Goal: Book appointment/travel/reservation

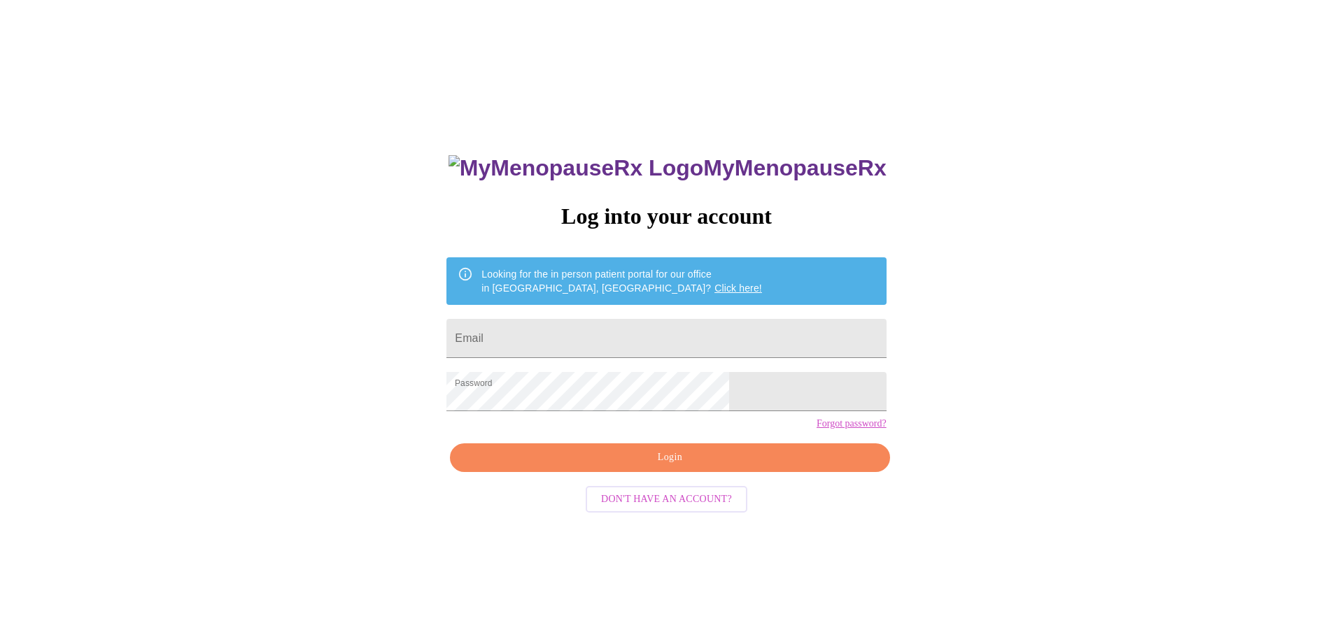
click at [663, 467] on span "Login" at bounding box center [669, 457] width 407 height 17
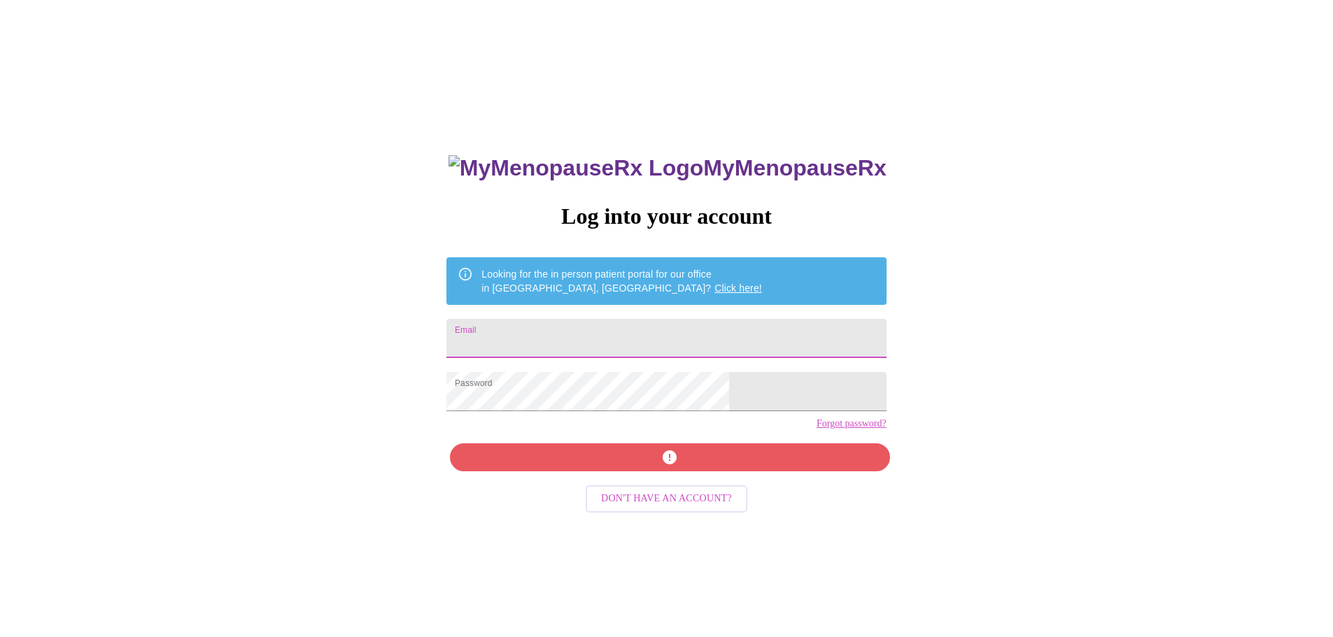
click at [588, 333] on input "Email" at bounding box center [665, 338] width 439 height 39
type input "jaime.leblond@yahoo.com"
click at [617, 486] on div "MyMenopauseRx Log into your account Looking for the in person patient portal fo…" at bounding box center [665, 451] width 467 height 637
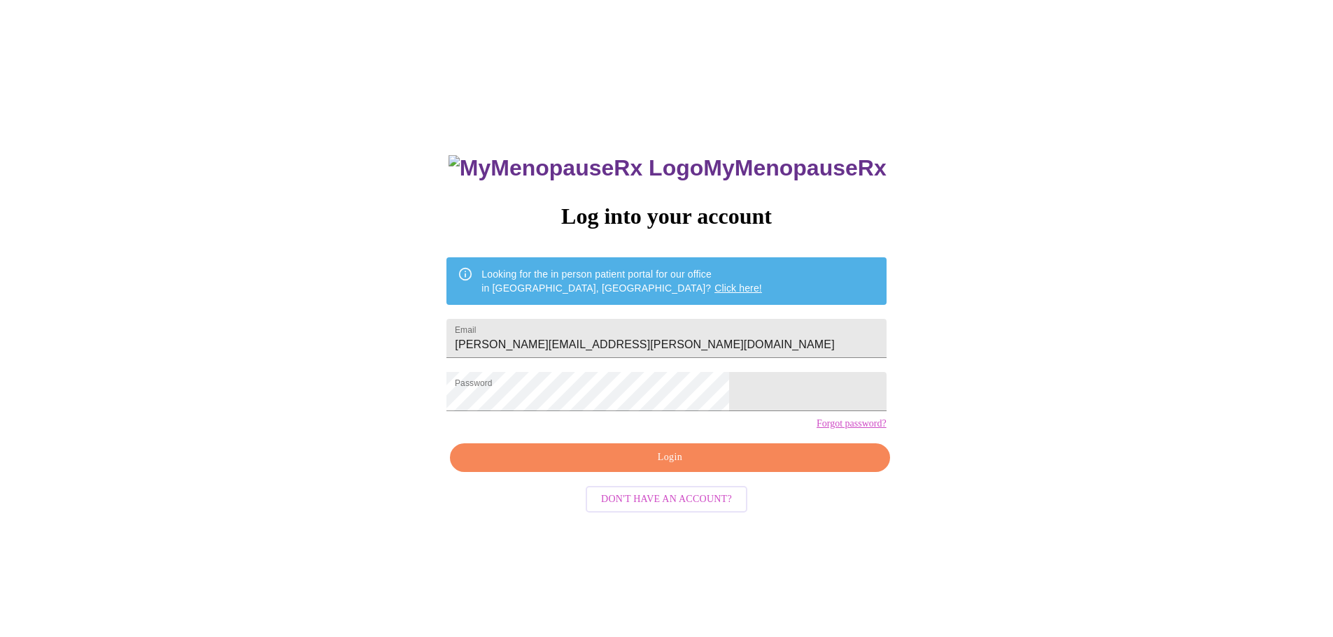
click at [710, 467] on span "Login" at bounding box center [669, 457] width 407 height 17
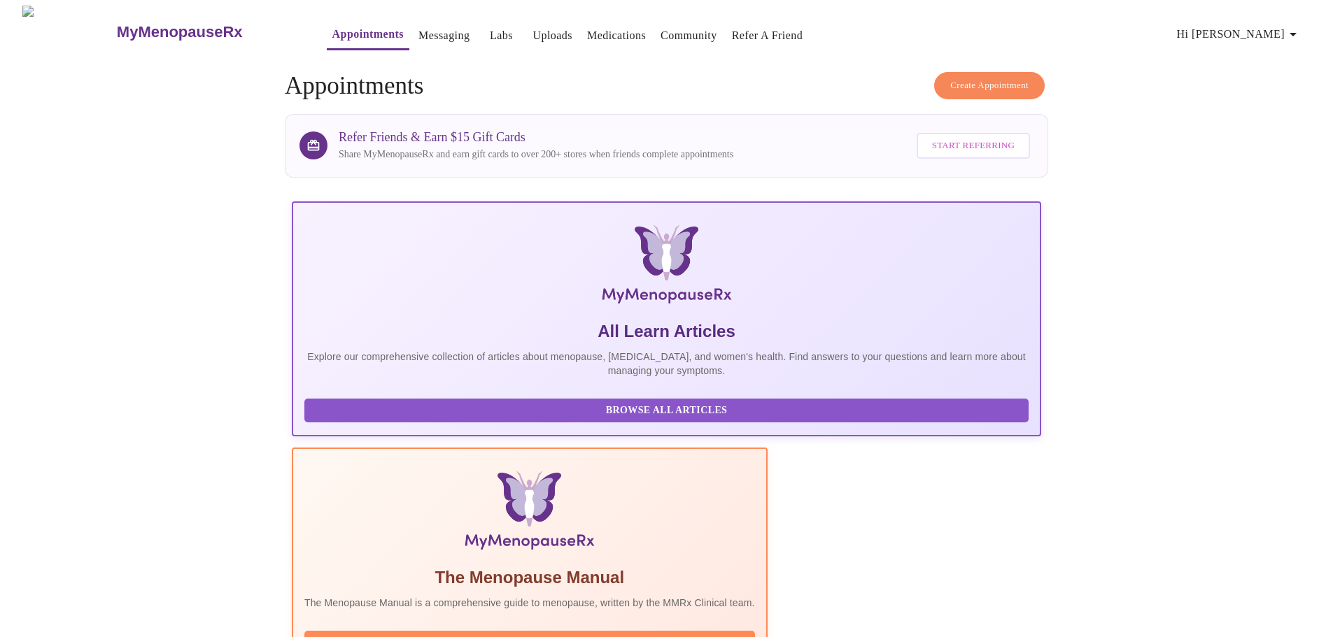
click at [990, 83] on span "Create Appointment" at bounding box center [989, 86] width 78 height 16
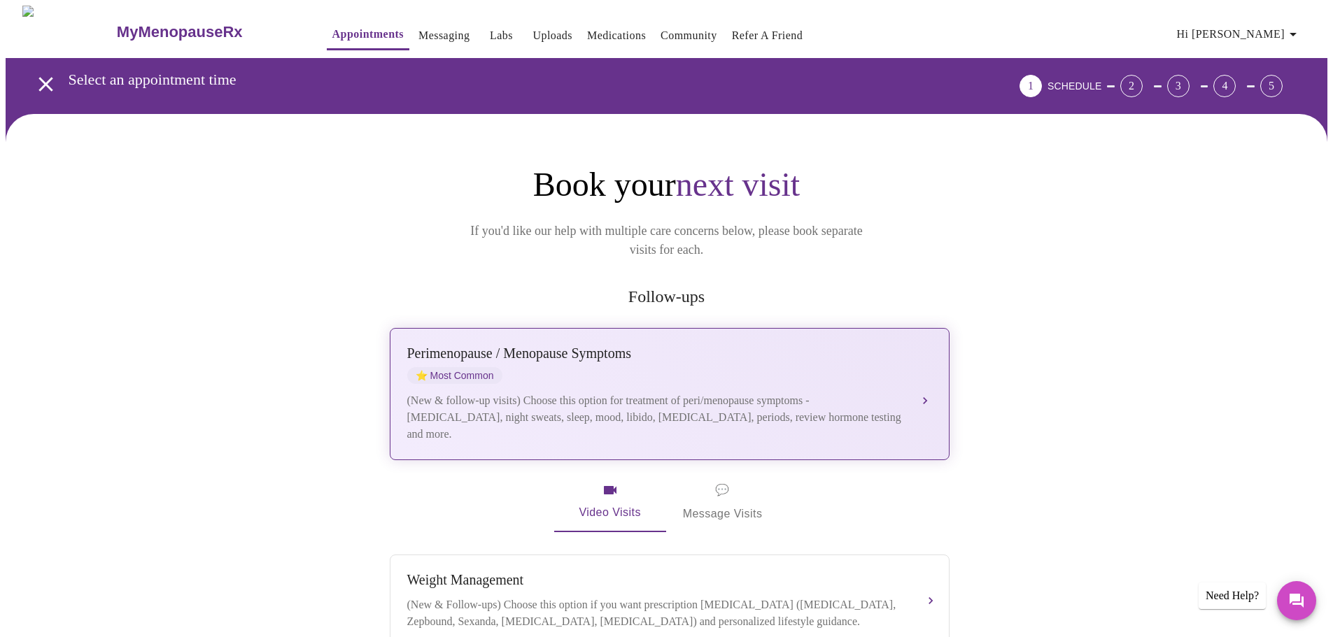
click at [474, 367] on span "⭐ Most Common" at bounding box center [454, 375] width 95 height 17
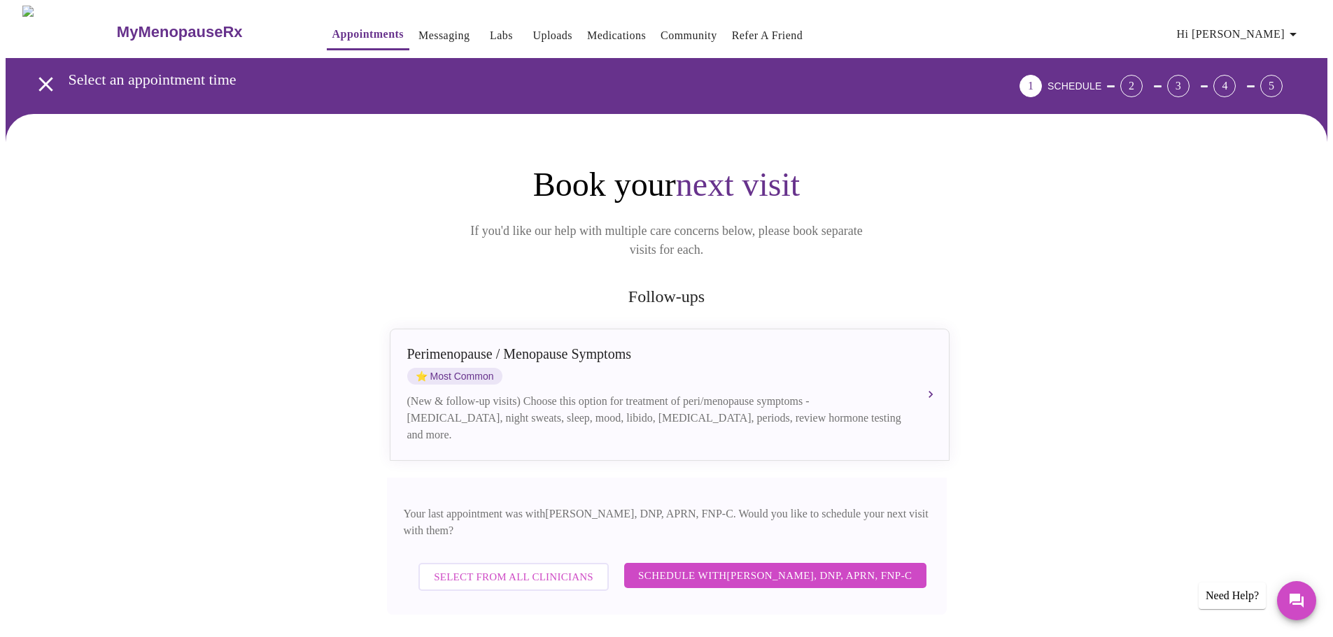
click at [779, 567] on span "Schedule with [PERSON_NAME], DNP, APRN, FNP-C" at bounding box center [775, 576] width 274 height 18
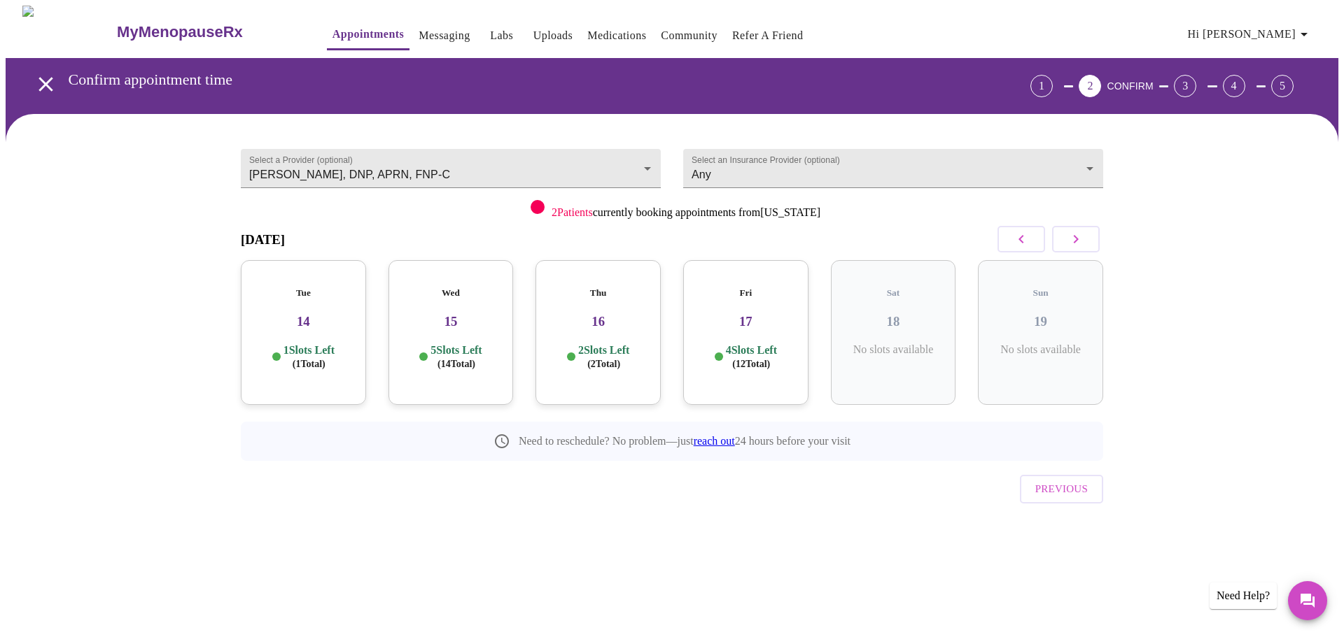
click at [327, 344] on p "1 Slots Left ( 1 Total)" at bounding box center [308, 357] width 51 height 27
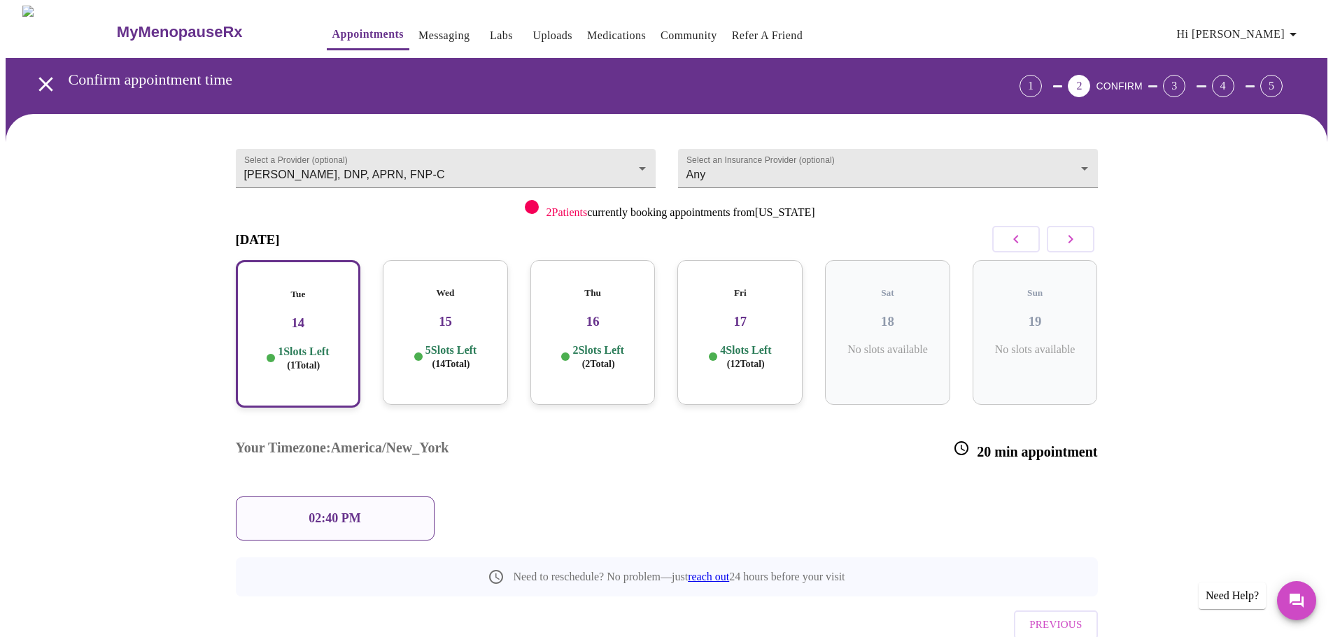
click at [470, 314] on h3 "15" at bounding box center [445, 321] width 103 height 15
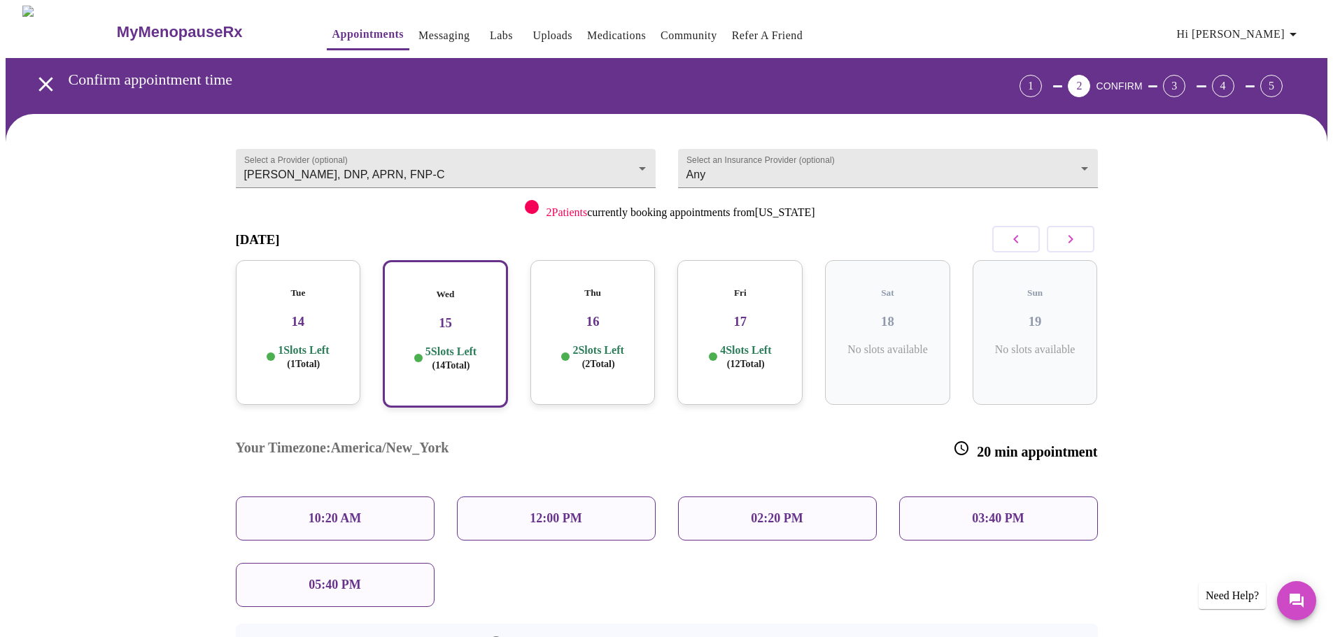
click at [363, 497] on div "10:20 AM" at bounding box center [335, 519] width 199 height 44
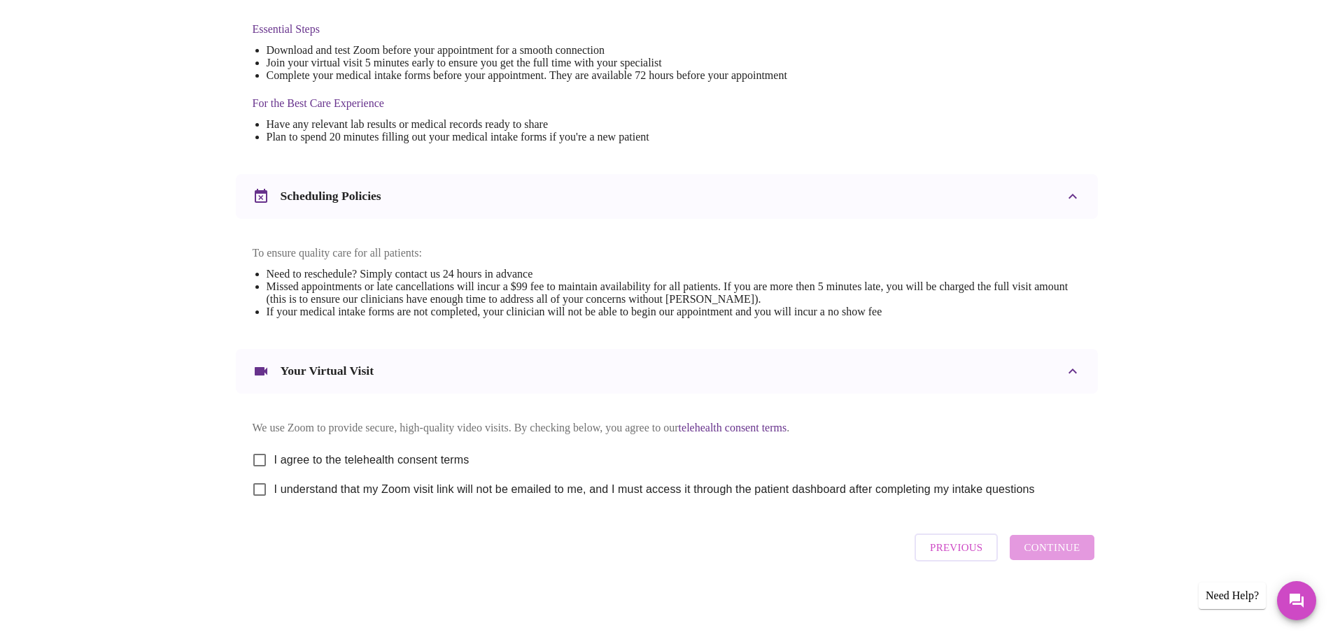
scroll to position [377, 0]
click at [260, 452] on input "I agree to the telehealth consent terms" at bounding box center [259, 460] width 29 height 29
checkbox input "true"
click at [258, 484] on input "I understand that my Zoom visit link will not be emailed to me, and I must acce…" at bounding box center [259, 489] width 29 height 29
checkbox input "true"
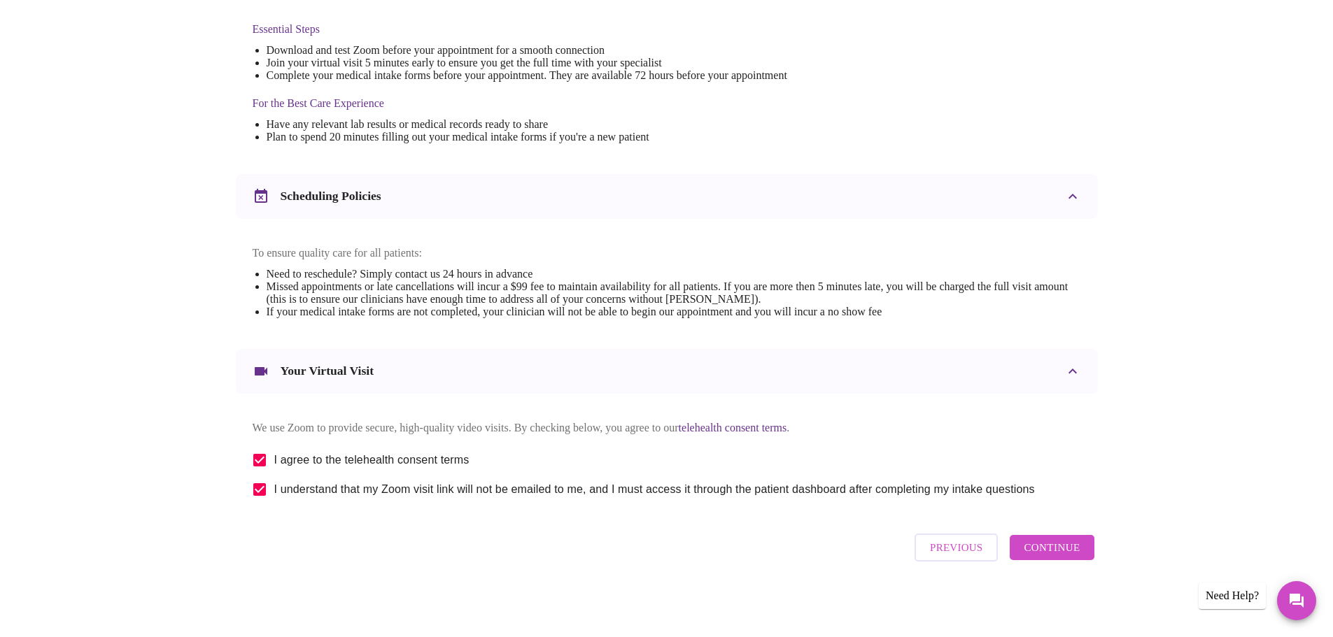
click at [1050, 556] on span "Continue" at bounding box center [1052, 548] width 56 height 18
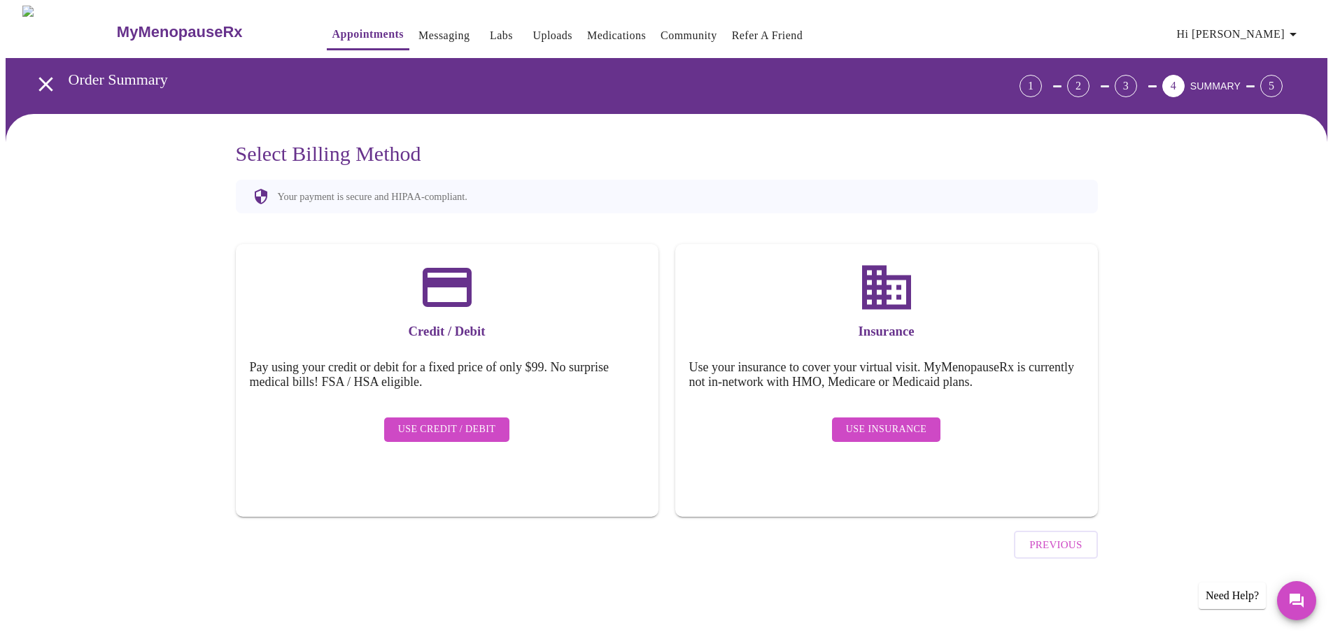
scroll to position [0, 0]
click at [877, 424] on span "Use Insurance" at bounding box center [891, 429] width 80 height 17
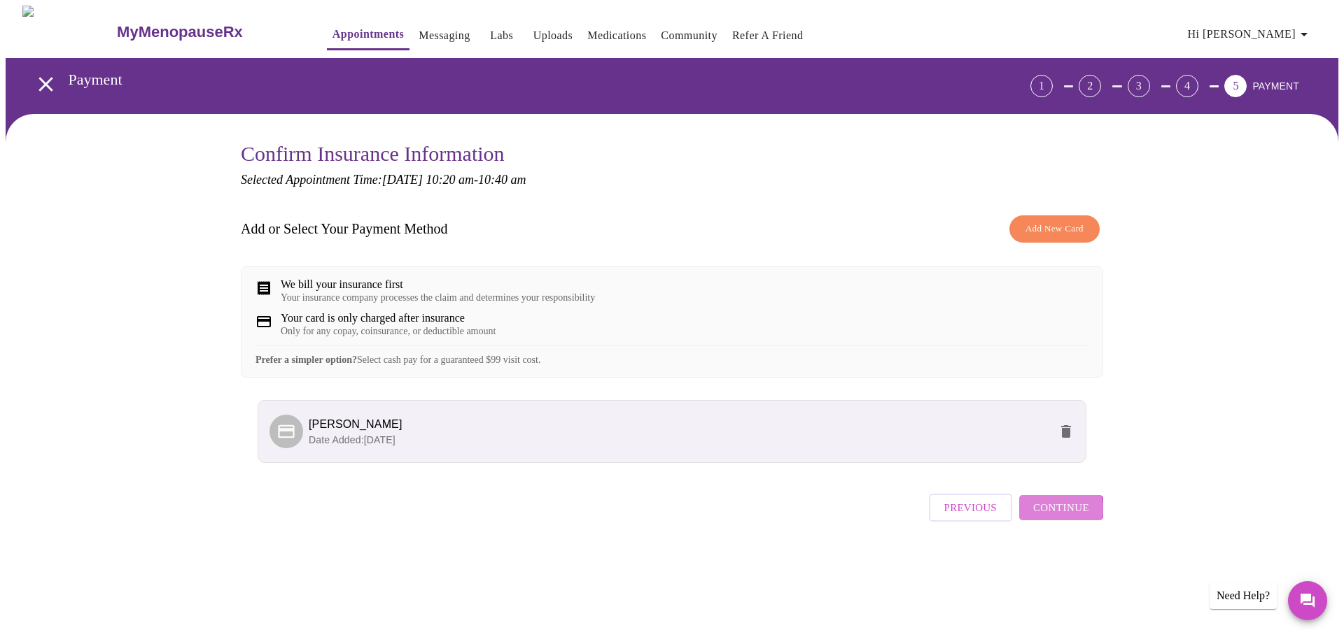
click at [1056, 517] on span "Continue" at bounding box center [1061, 508] width 56 height 18
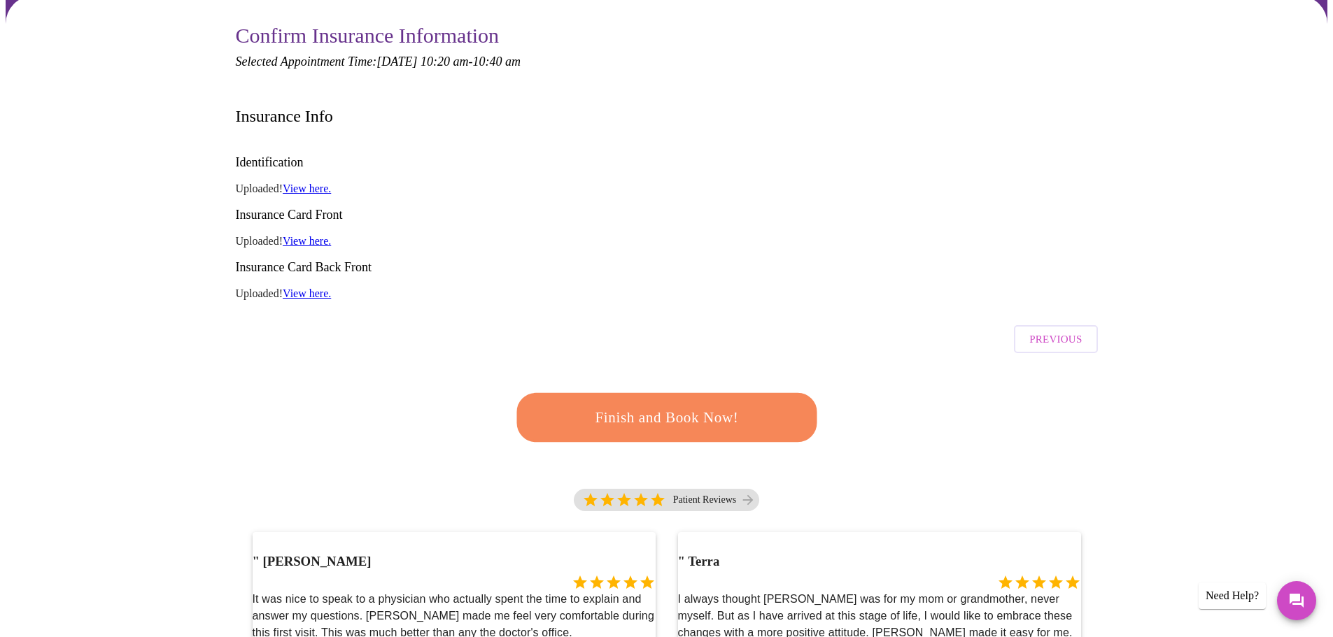
scroll to position [210, 0]
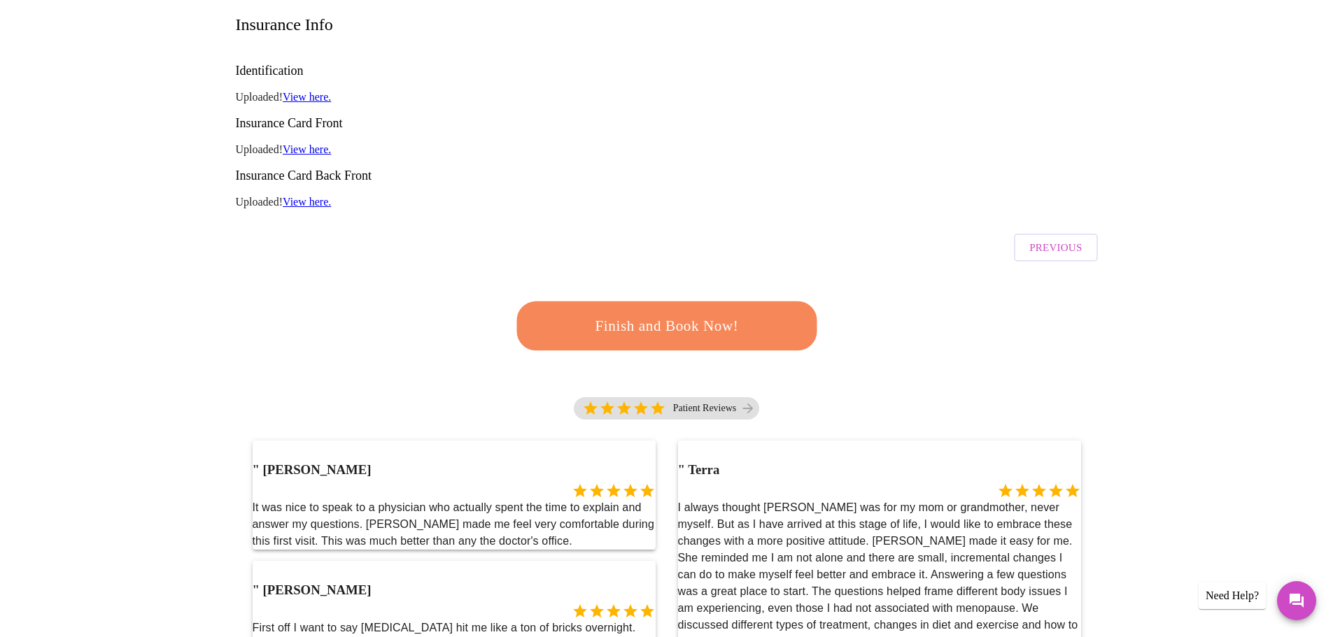
click at [665, 313] on span "Finish and Book Now!" at bounding box center [666, 326] width 260 height 26
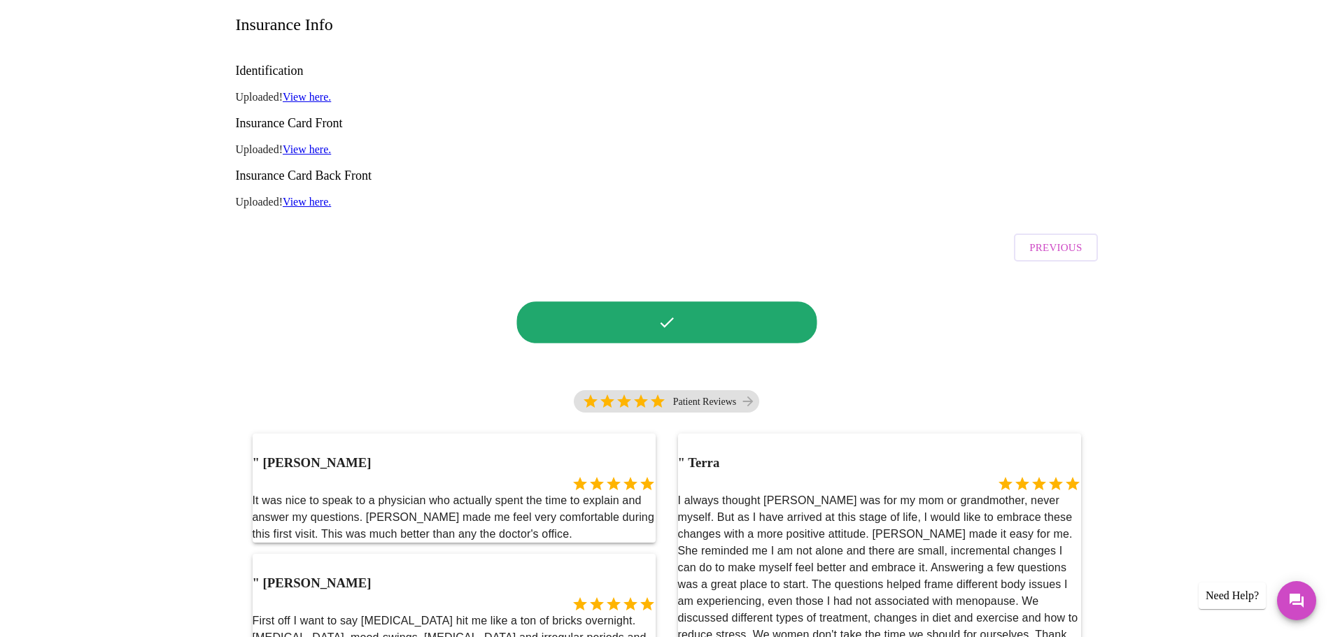
scroll to position [0, 0]
